Goal: Information Seeking & Learning: Learn about a topic

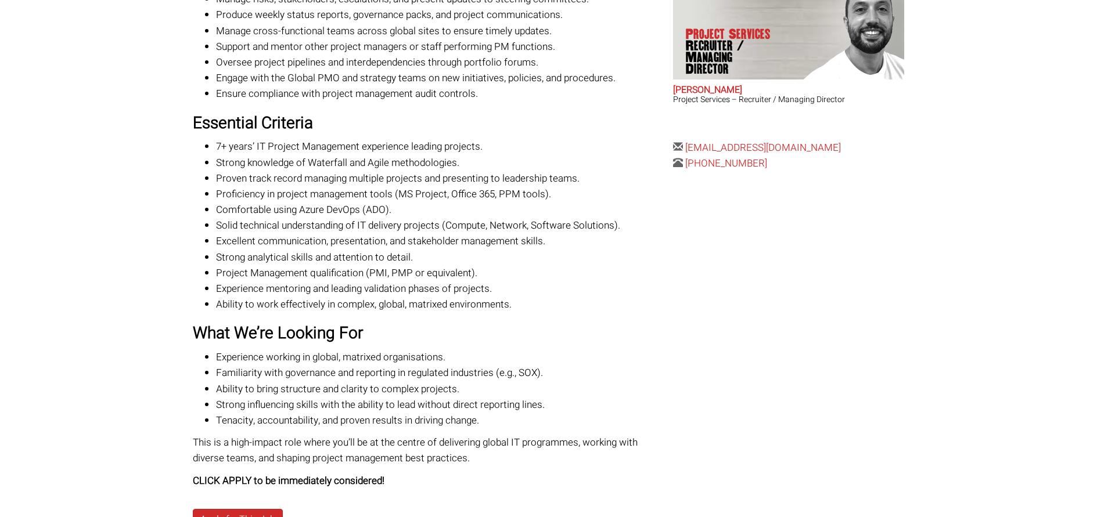
scroll to position [465, 0]
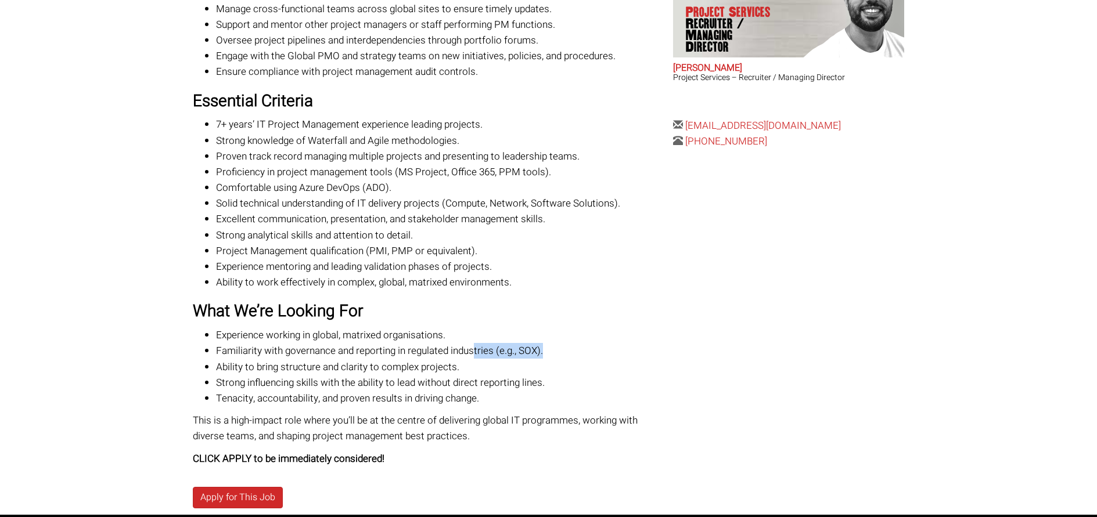
drag, startPoint x: 476, startPoint y: 336, endPoint x: 546, endPoint y: 336, distance: 70.3
click at [546, 343] on li "Familiarity with governance and reporting in regulated industries (e.g., SOX)." at bounding box center [440, 351] width 448 height 16
click at [539, 343] on li "Familiarity with governance and reporting in regulated industries (e.g., SOX)." at bounding box center [440, 351] width 448 height 16
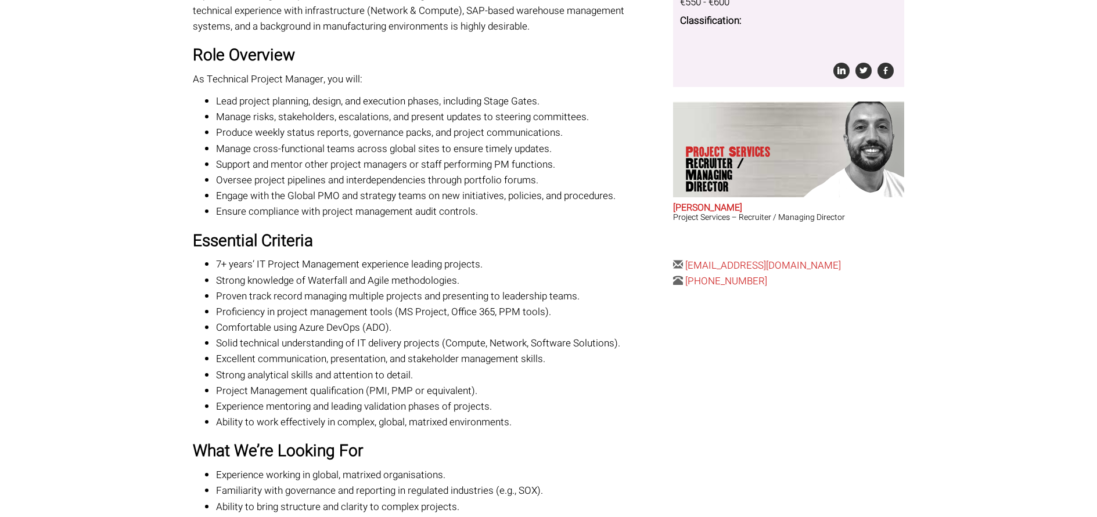
scroll to position [299, 0]
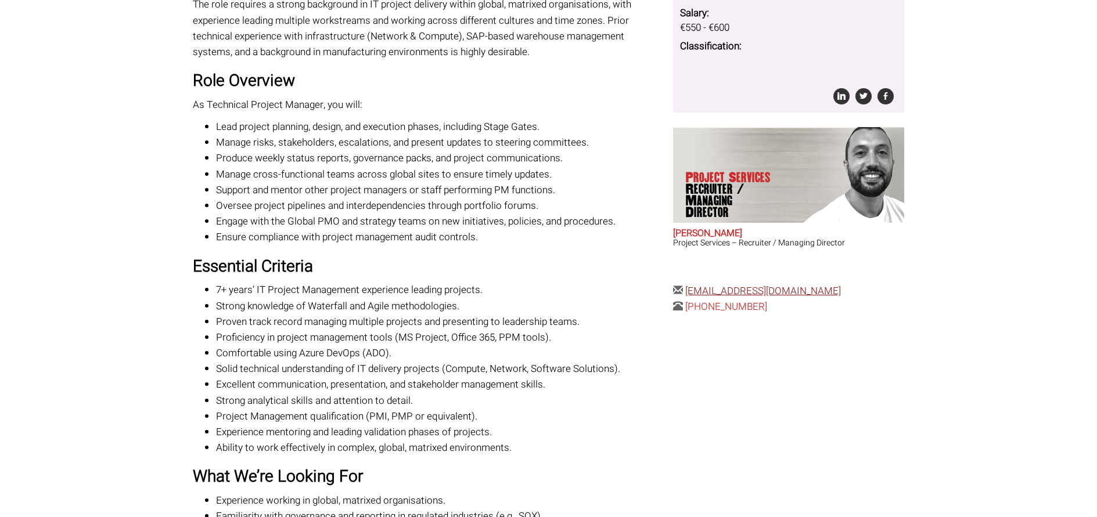
drag, startPoint x: 853, startPoint y: 290, endPoint x: 686, endPoint y: 291, distance: 167.2
click at [686, 291] on div "The Details Posted 2 hours ago Reference: 263074 Location: , Salary: €550 - €60…" at bounding box center [788, 102] width 240 height 426
click at [627, 346] on li "Comfortable using Azure DevOps (ADO)." at bounding box center [440, 354] width 448 height 16
